Goal: Use online tool/utility: Utilize a website feature to perform a specific function

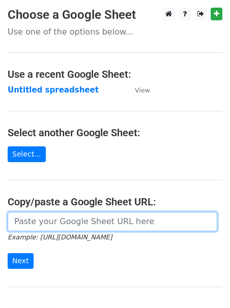
click at [42, 216] on input "url" at bounding box center [113, 221] width 210 height 19
paste input "[URL][DOMAIN_NAME]"
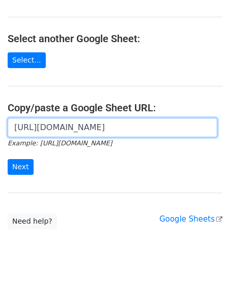
scroll to position [97, 0]
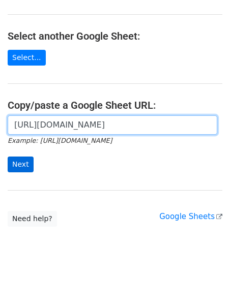
type input "[URL][DOMAIN_NAME]"
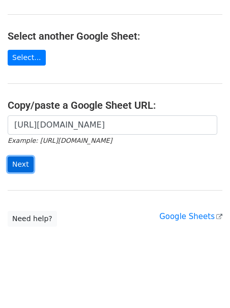
click at [17, 159] on input "Next" at bounding box center [21, 165] width 26 height 16
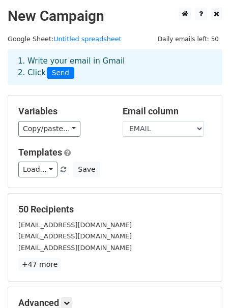
scroll to position [127, 0]
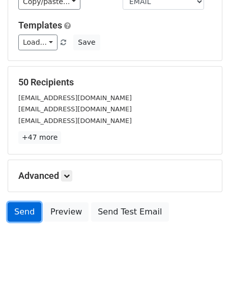
click at [25, 217] on link "Send" at bounding box center [25, 211] width 34 height 19
